Goal: Information Seeking & Learning: Learn about a topic

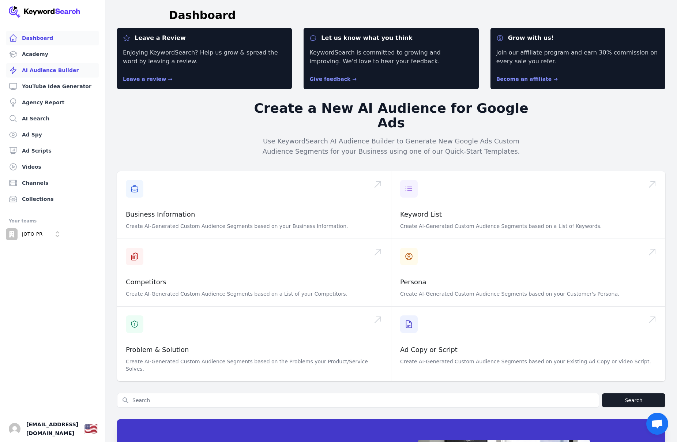
click at [53, 66] on link "AI Audience Builder" at bounding box center [52, 70] width 93 height 15
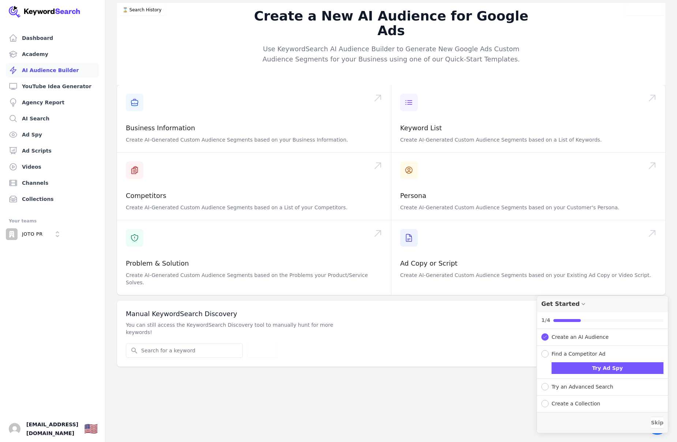
click at [52, 68] on link "AI Audience Builder" at bounding box center [52, 70] width 93 height 15
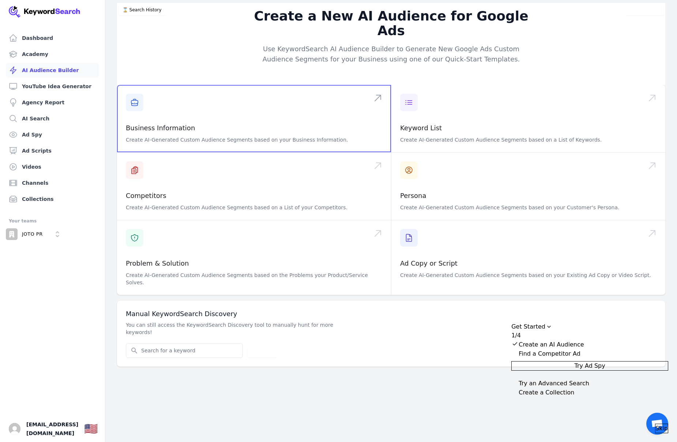
click at [294, 108] on span at bounding box center [254, 118] width 274 height 67
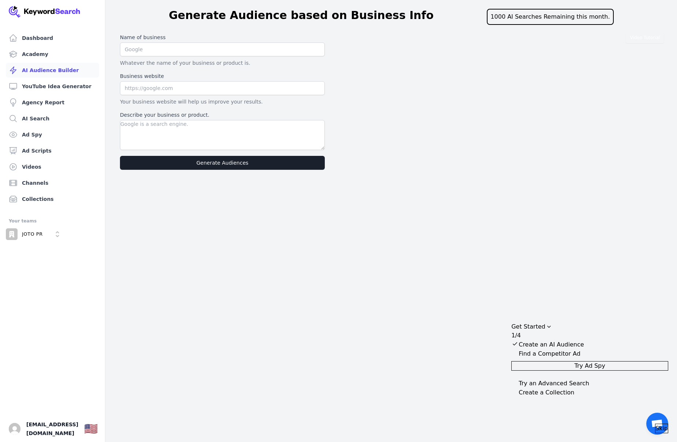
click at [41, 68] on link "AI Audience Builder" at bounding box center [52, 70] width 93 height 15
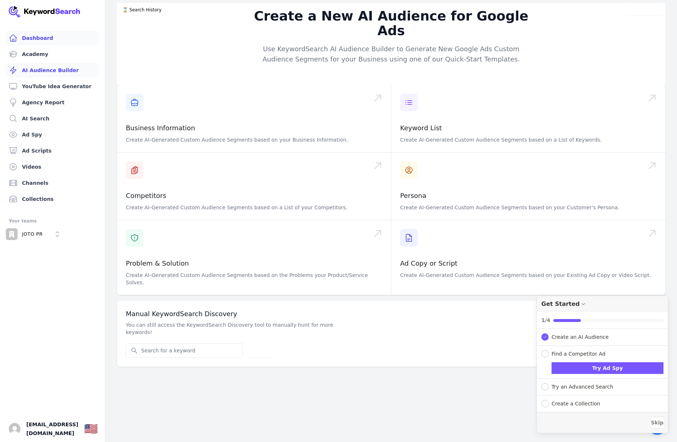
click at [46, 42] on link "Dashboard" at bounding box center [52, 38] width 93 height 15
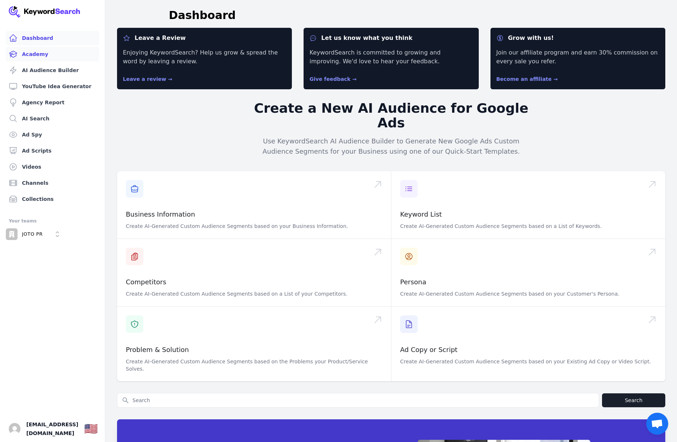
click at [47, 61] on link "Academy" at bounding box center [52, 54] width 93 height 15
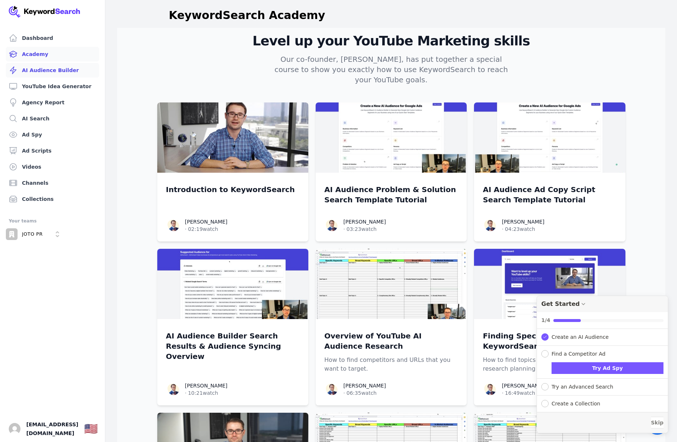
click at [52, 72] on link "AI Audience Builder" at bounding box center [52, 70] width 93 height 15
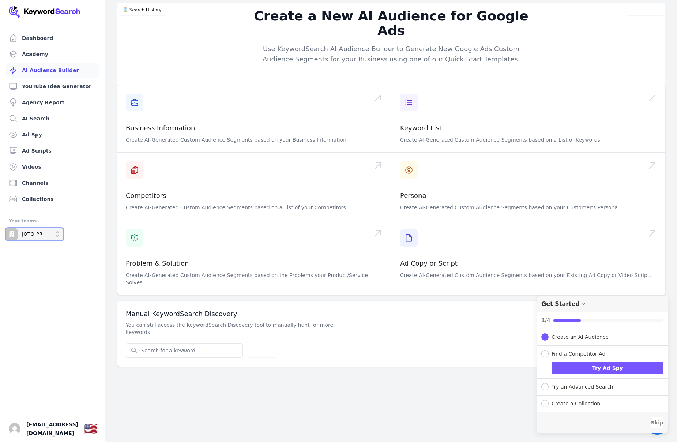
click at [38, 232] on p "JOTO PR" at bounding box center [32, 234] width 21 height 7
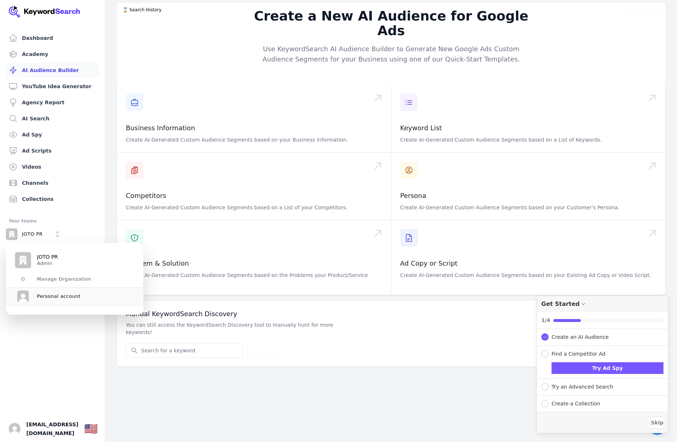
click at [52, 258] on p "JOTO PR" at bounding box center [47, 257] width 21 height 7
click at [228, 37] on div "Create a New AI Audience for Google Ads Use KeywordSearch AI Audience Builder t…" at bounding box center [391, 44] width 468 height 82
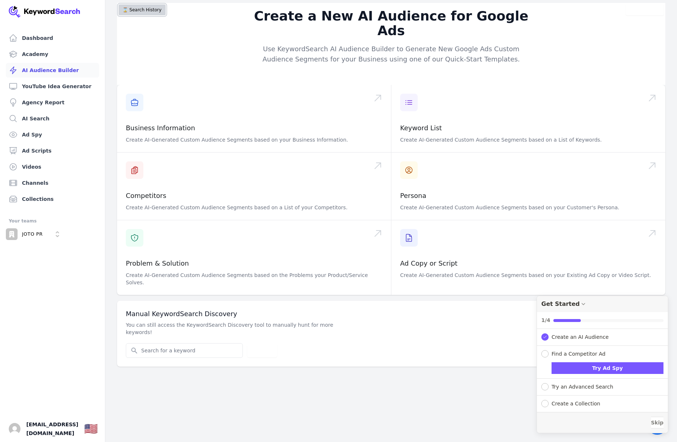
click at [144, 7] on button "⌛️ Search History" at bounding box center [142, 9] width 47 height 11
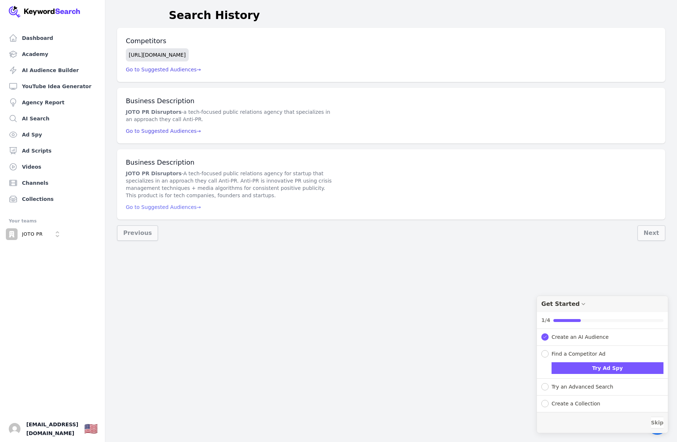
click at [167, 205] on span "Go to Suggested Audiences →" at bounding box center [163, 207] width 75 height 6
click at [153, 131] on span "Go to Suggested Audiences →" at bounding box center [163, 131] width 75 height 6
